Goal: Check status

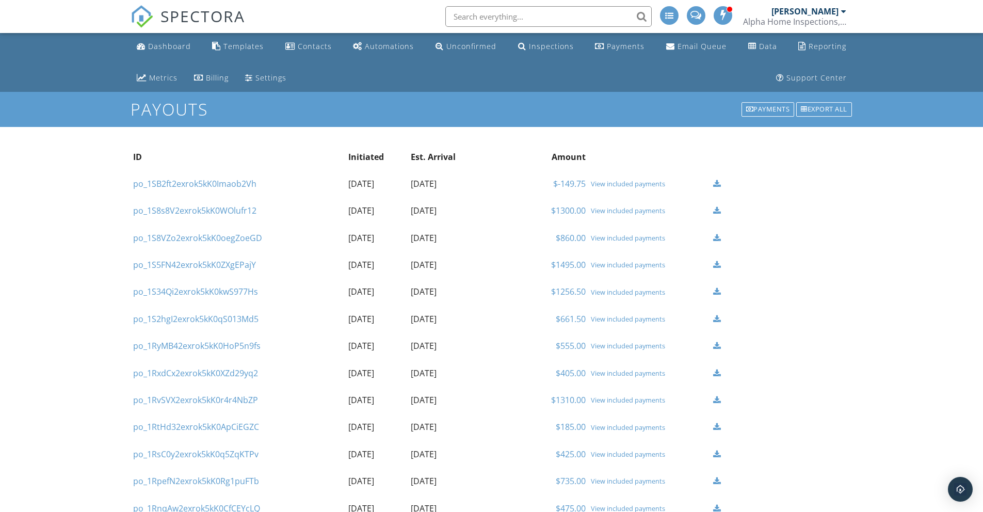
click at [629, 293] on div "View included payments" at bounding box center [649, 292] width 117 height 8
